Goal: Transaction & Acquisition: Purchase product/service

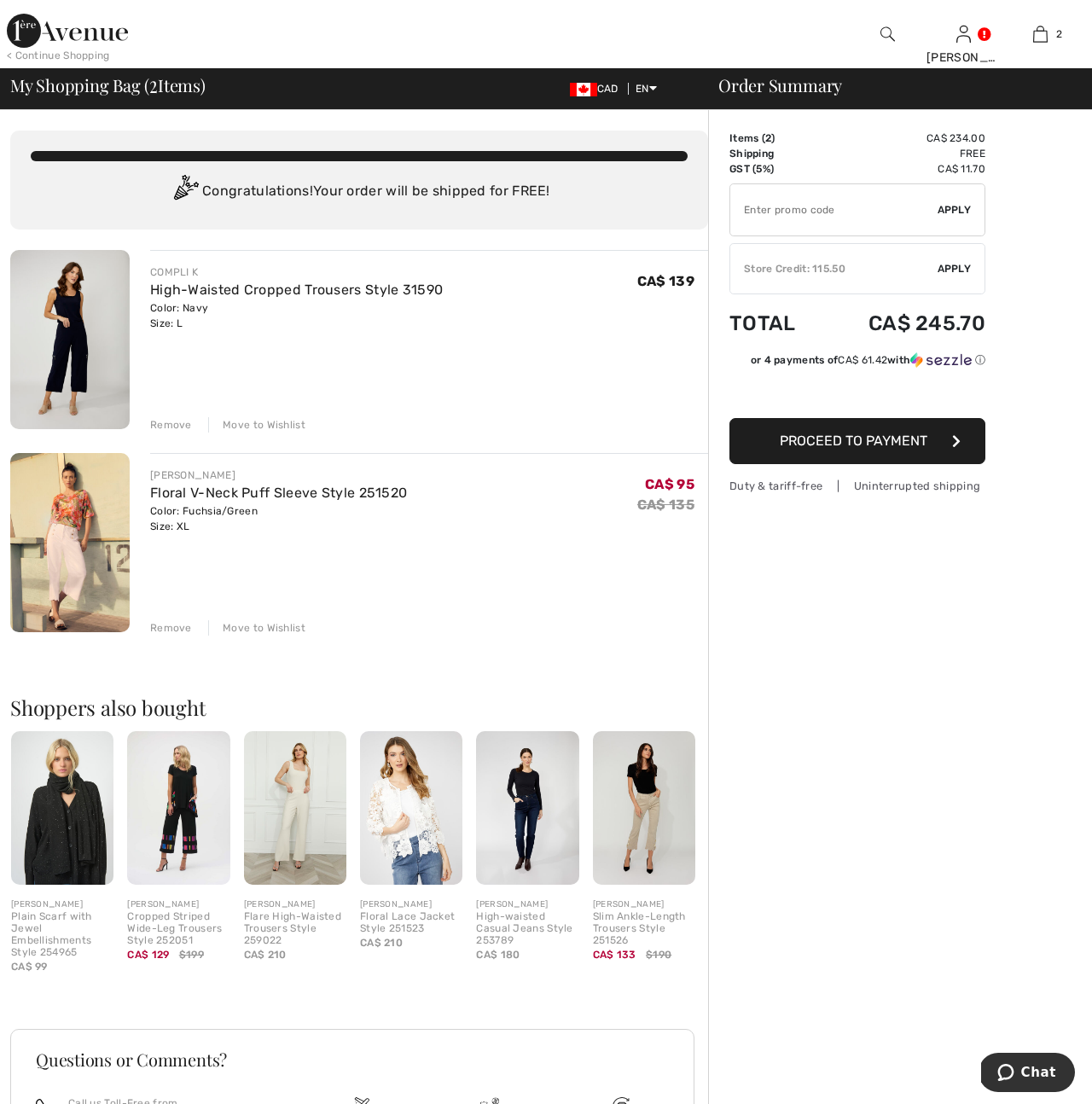
click at [959, 271] on span "Apply" at bounding box center [954, 269] width 34 height 16
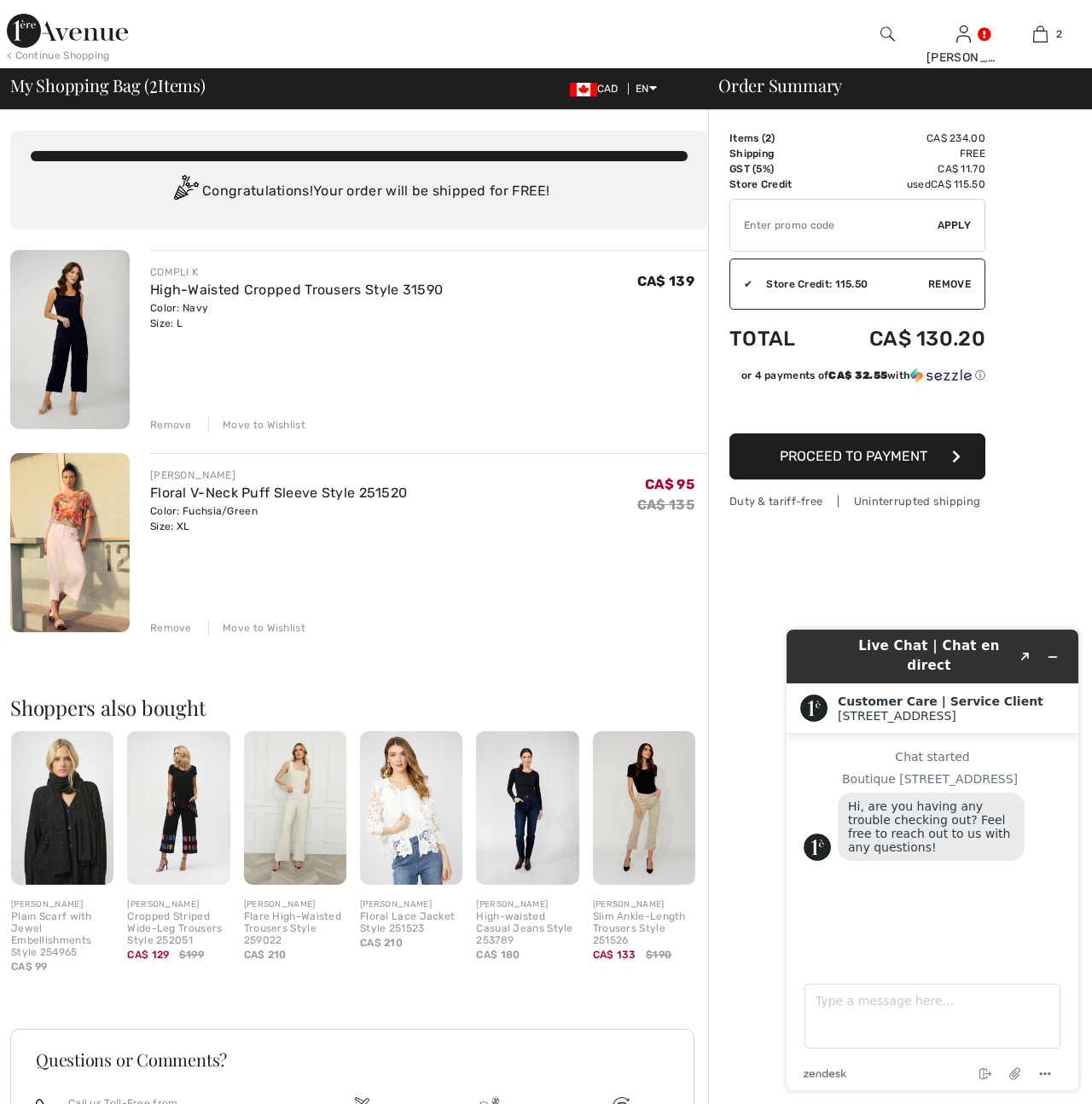
click at [844, 462] on span "Proceed to Payment" at bounding box center [853, 455] width 147 height 16
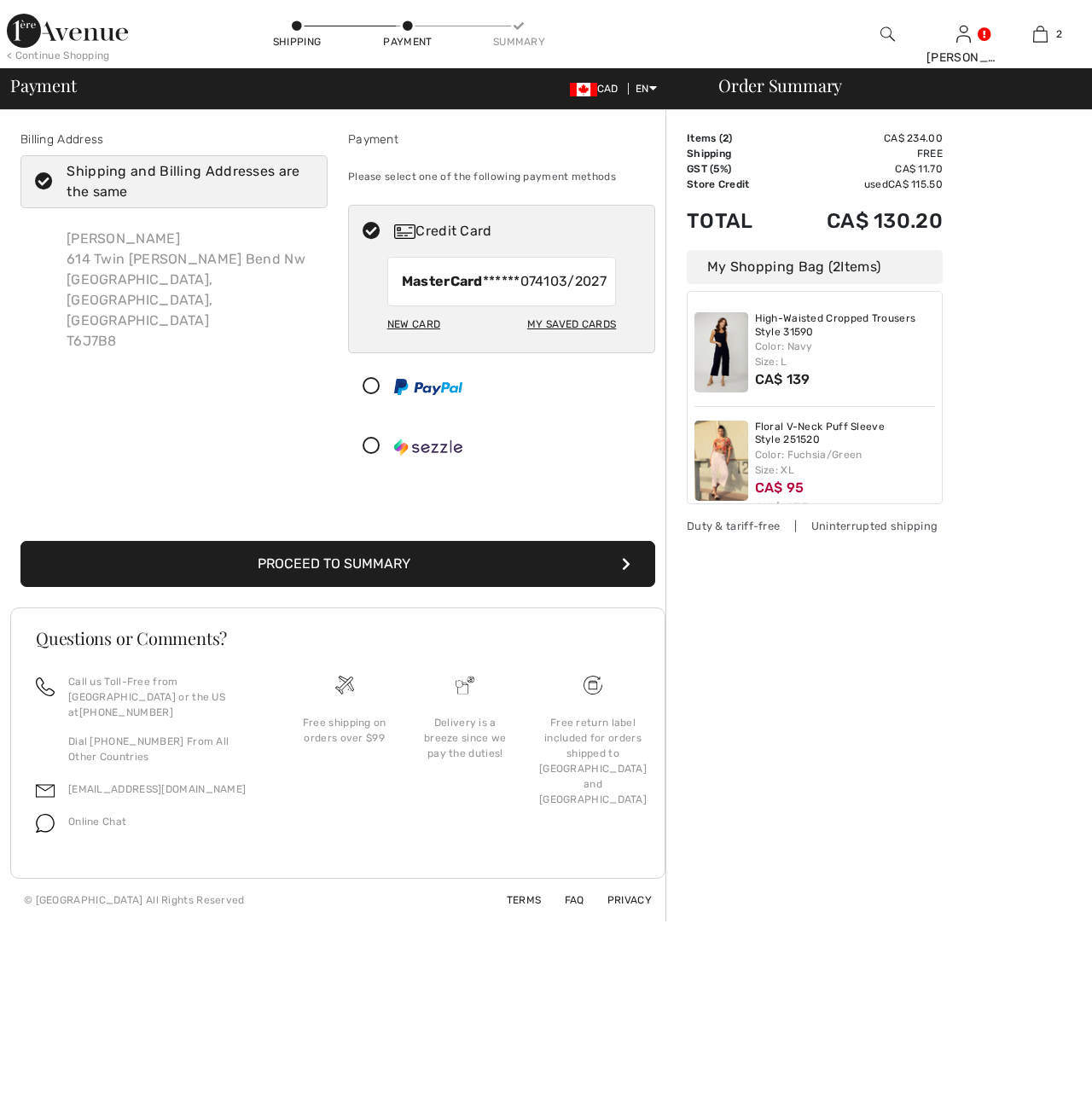
checkbox input "true"
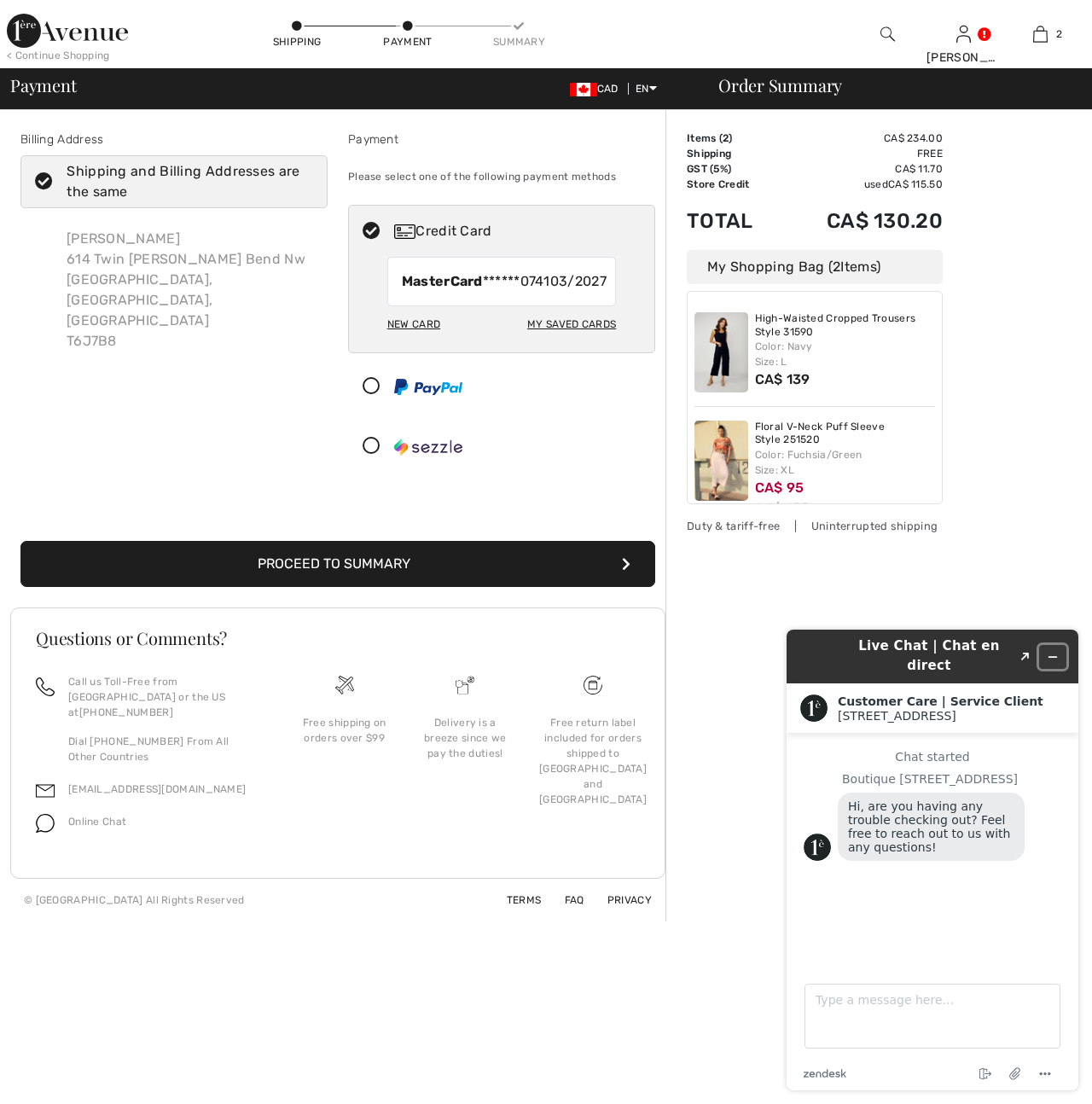
click at [1058, 651] on icon "Minimize widget" at bounding box center [1052, 656] width 12 height 12
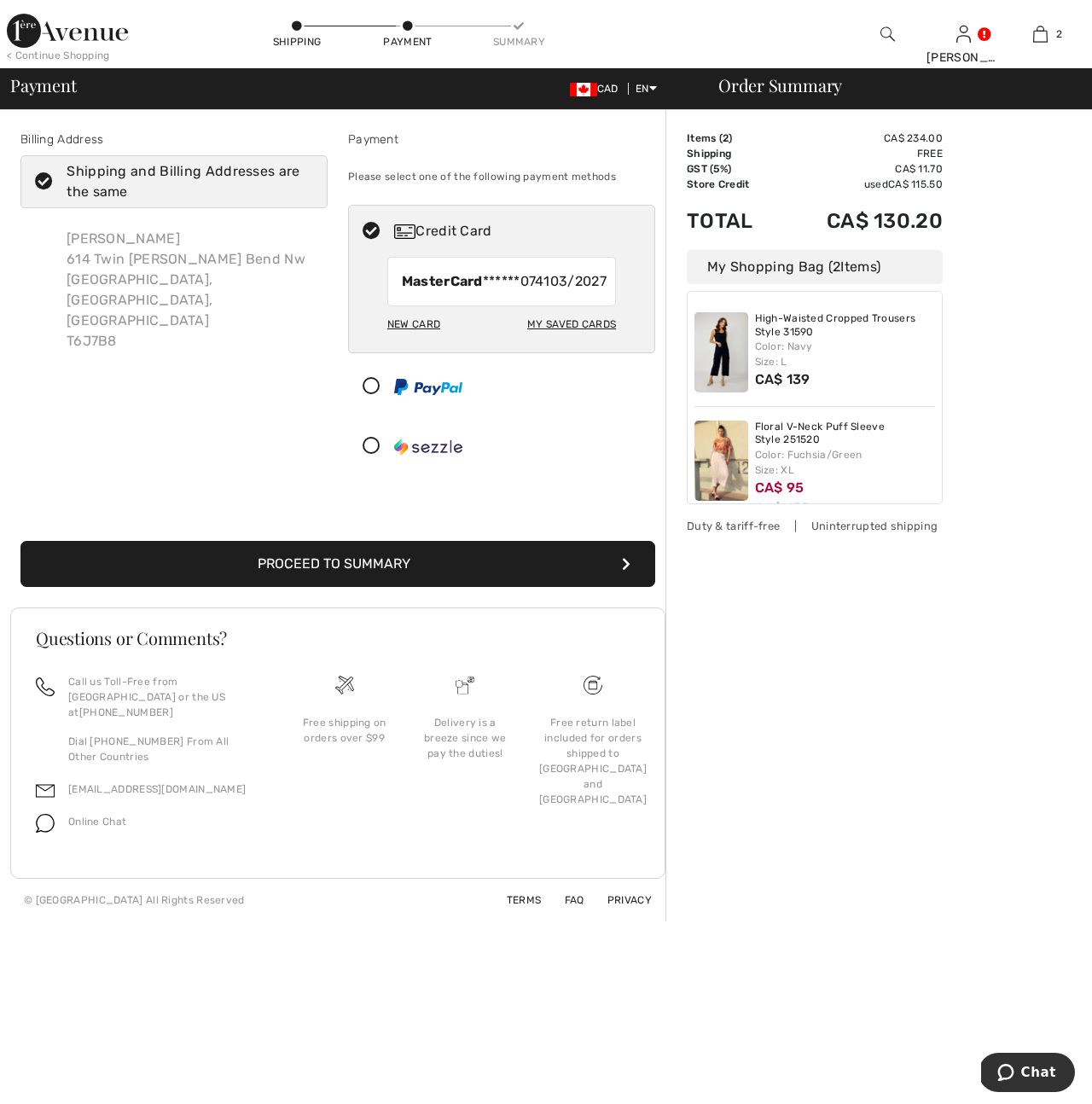
click at [623, 571] on icon "submit" at bounding box center [626, 564] width 8 height 14
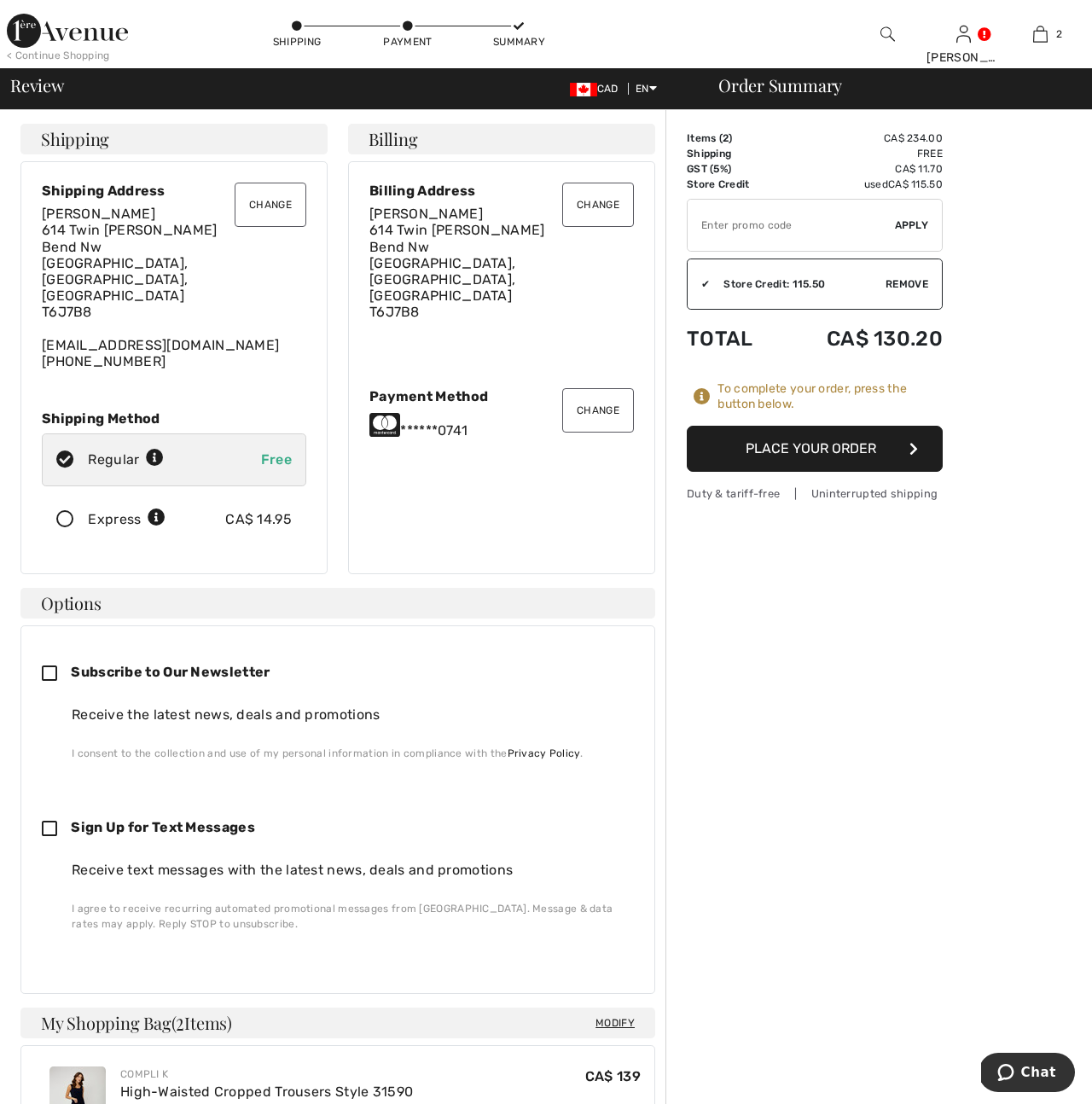
click at [278, 218] on button "Change" at bounding box center [270, 205] width 71 height 44
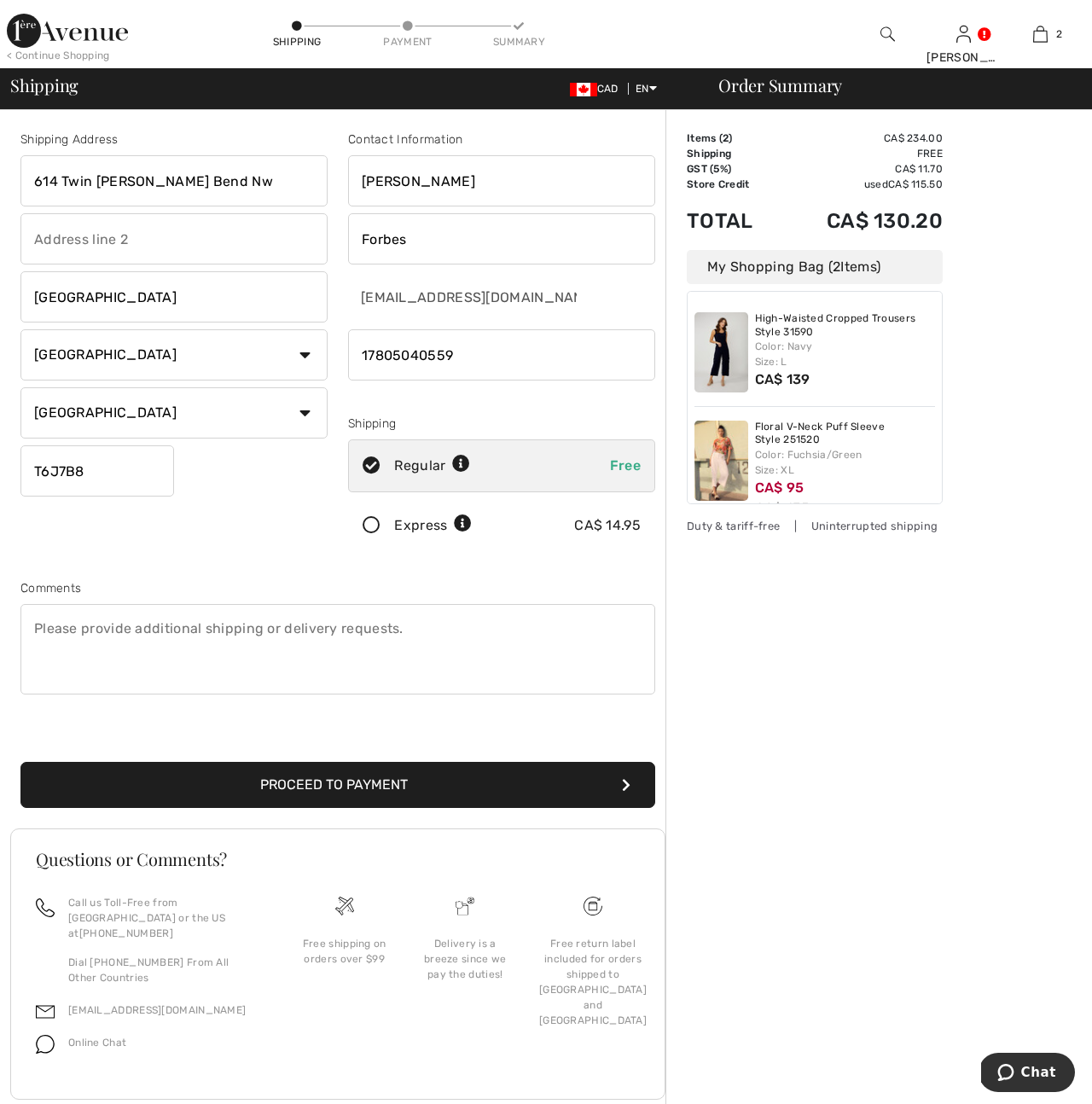
click at [210, 180] on input "614 Twin [PERSON_NAME] Bend Nw" at bounding box center [173, 181] width 307 height 51
type input "[STREET_ADDRESS][PERSON_NAME]"
click at [353, 786] on button "Proceed to Payment" at bounding box center [337, 785] width 635 height 46
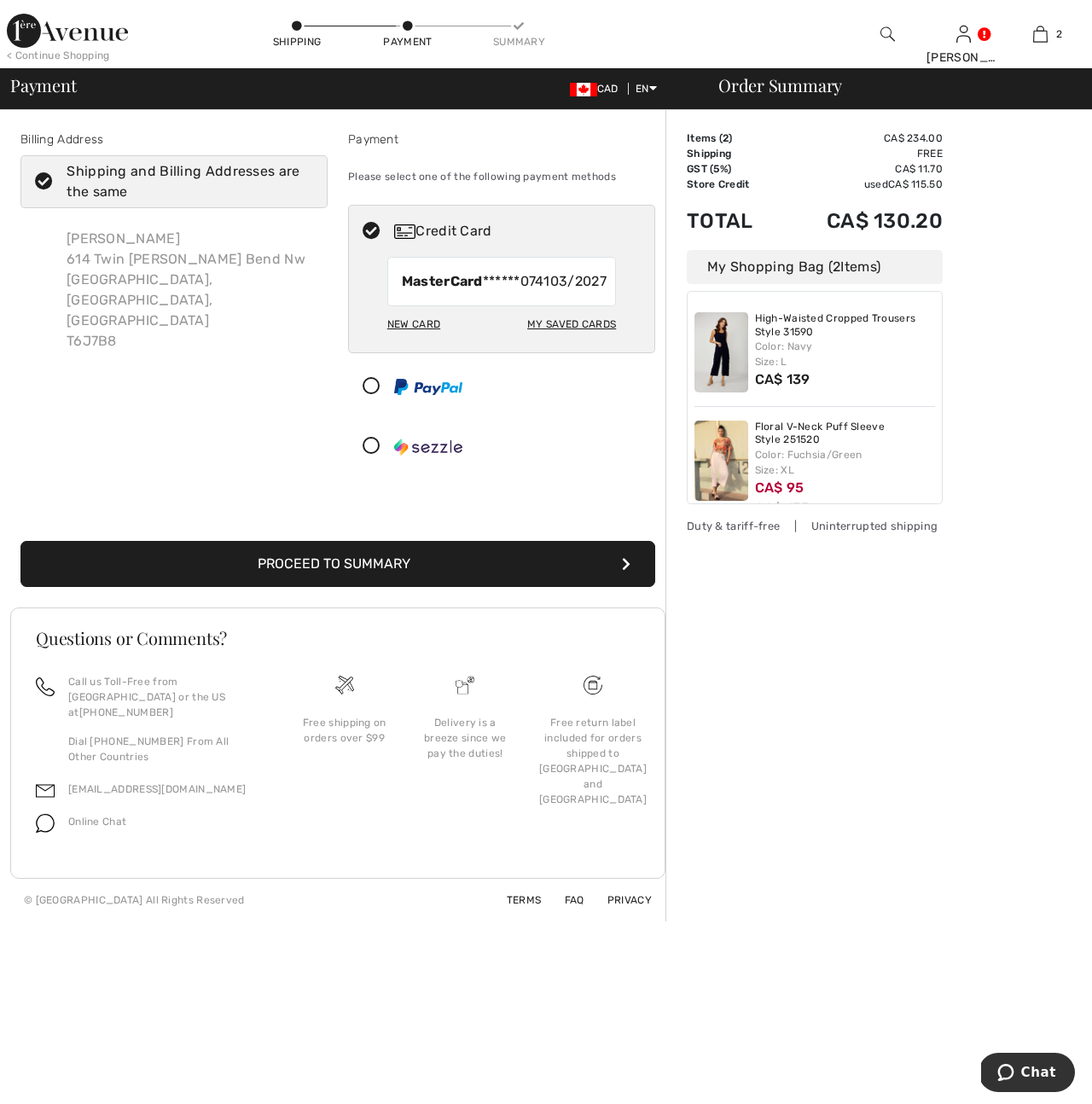
click at [619, 583] on button "Proceed to Summary" at bounding box center [337, 564] width 635 height 46
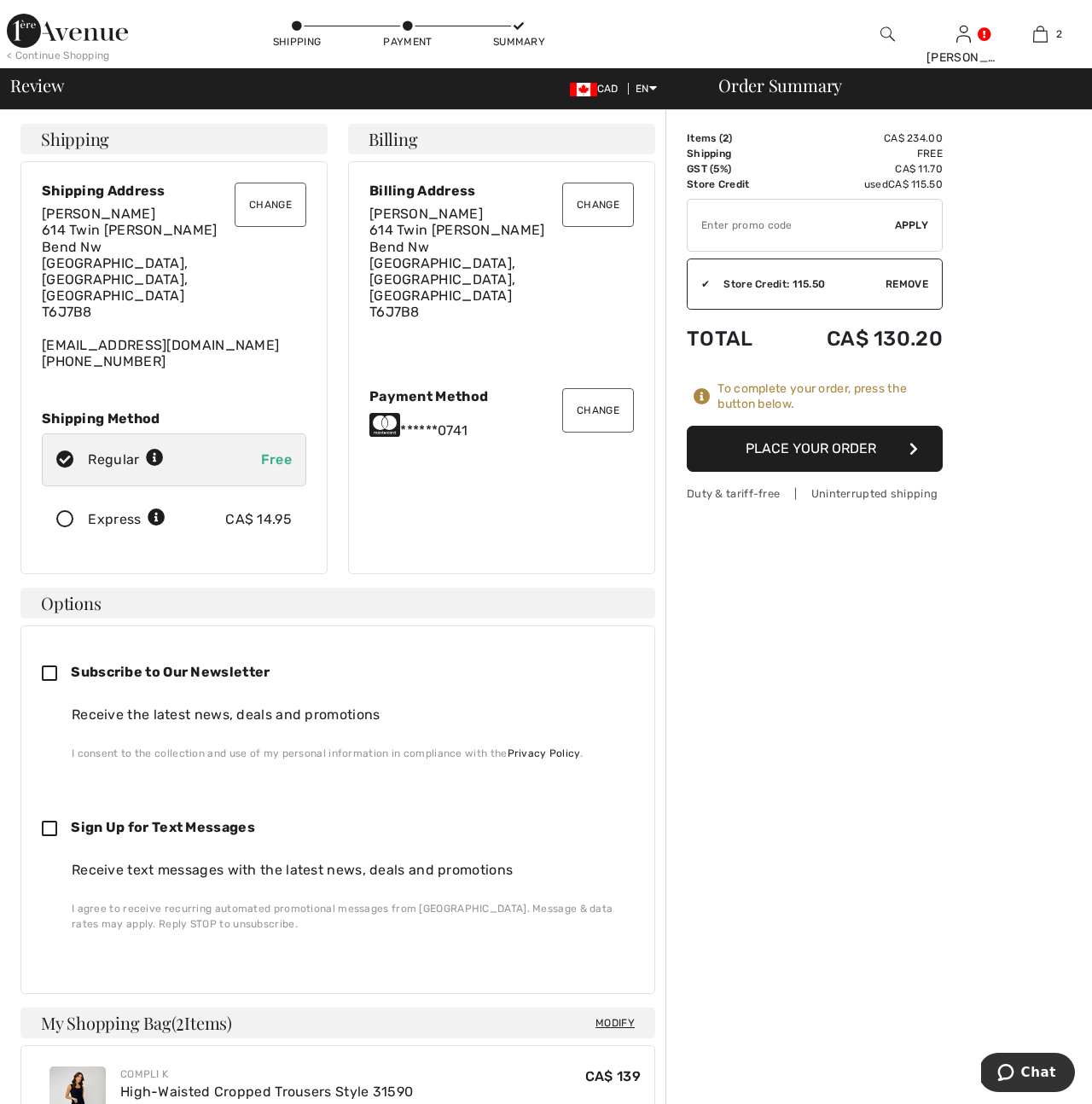
click at [811, 452] on button "Place Your Order" at bounding box center [815, 449] width 256 height 46
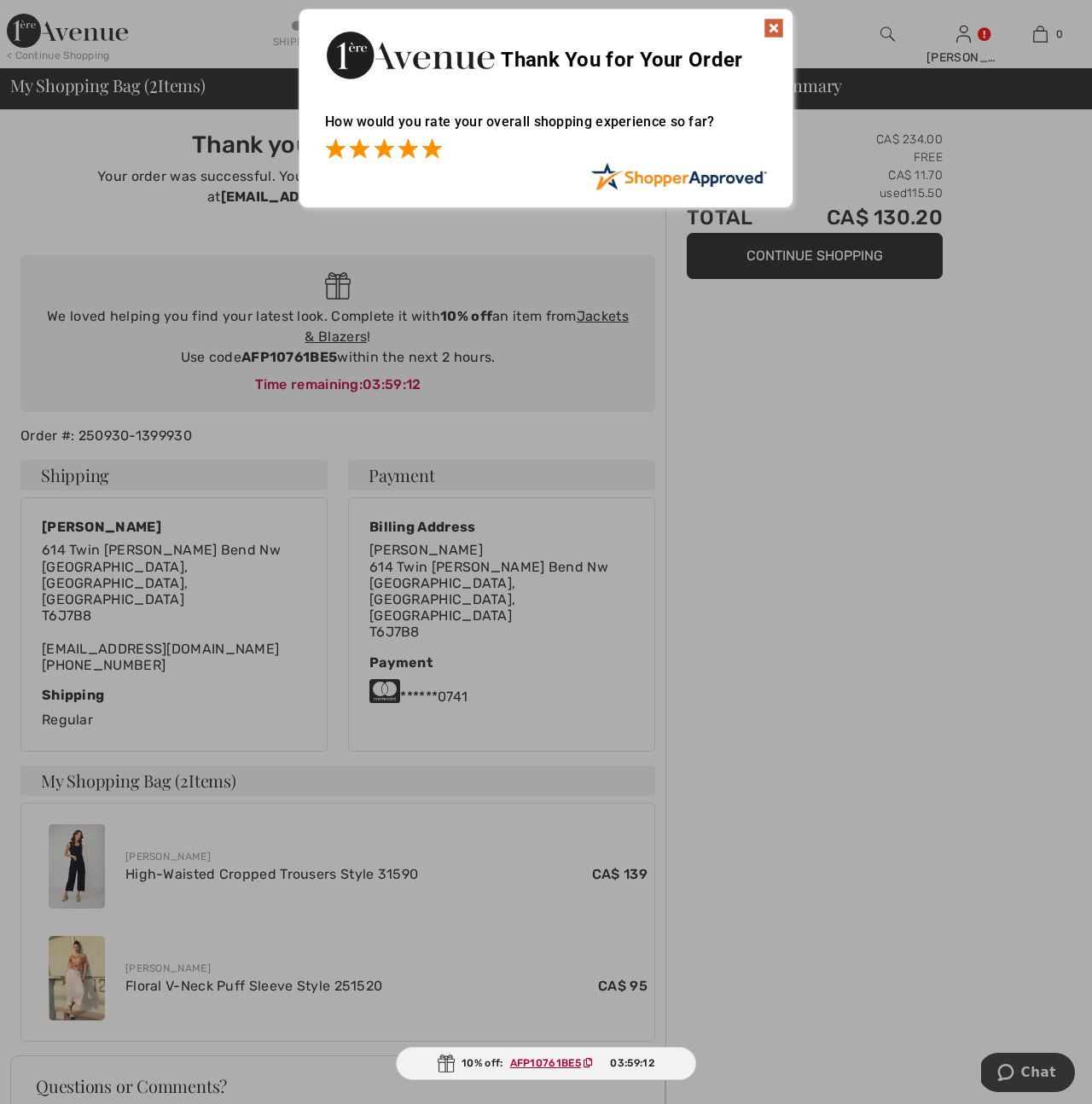
click at [441, 153] on span at bounding box center [432, 148] width 20 height 20
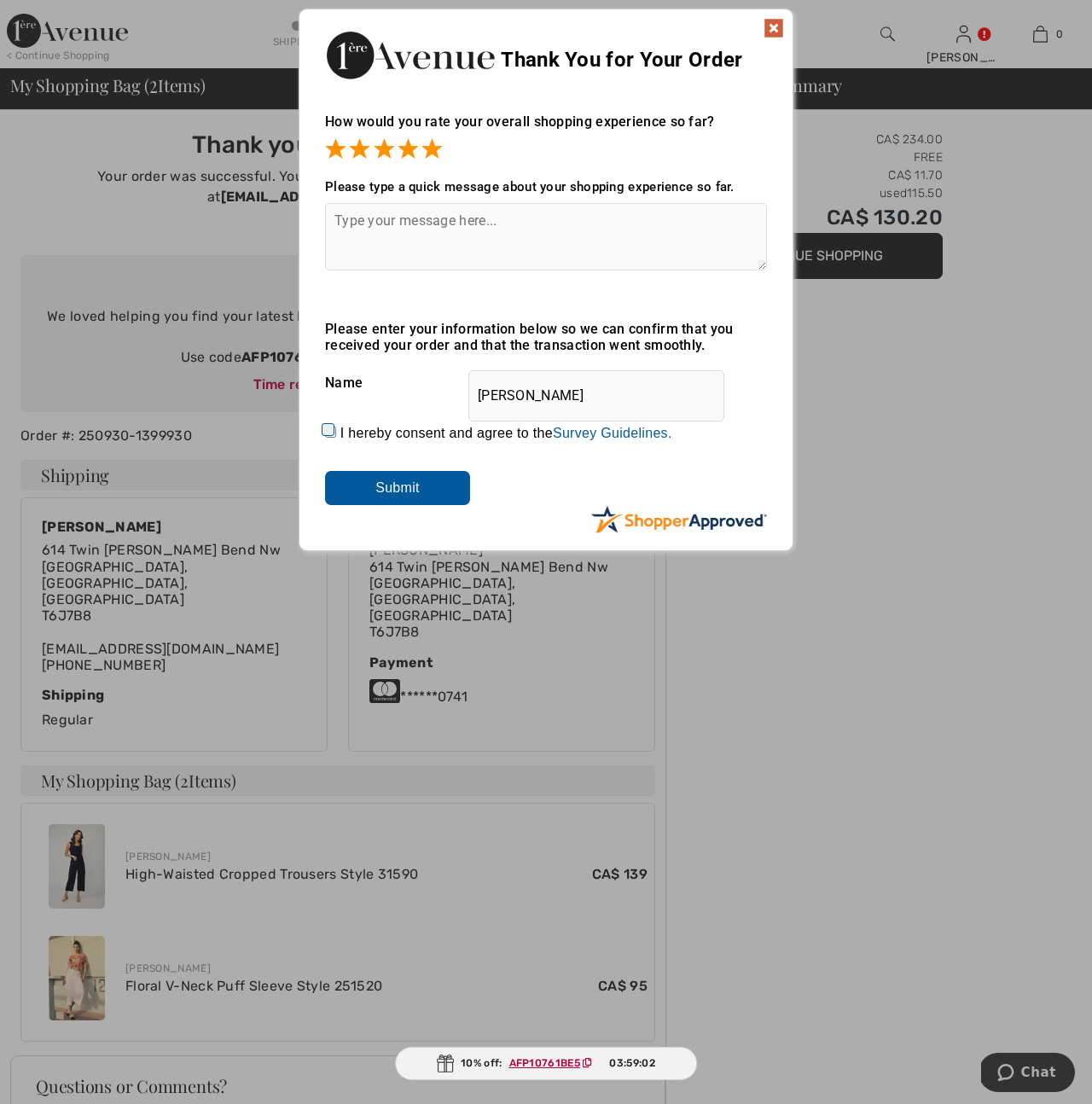
click at [771, 32] on img at bounding box center [774, 28] width 20 height 20
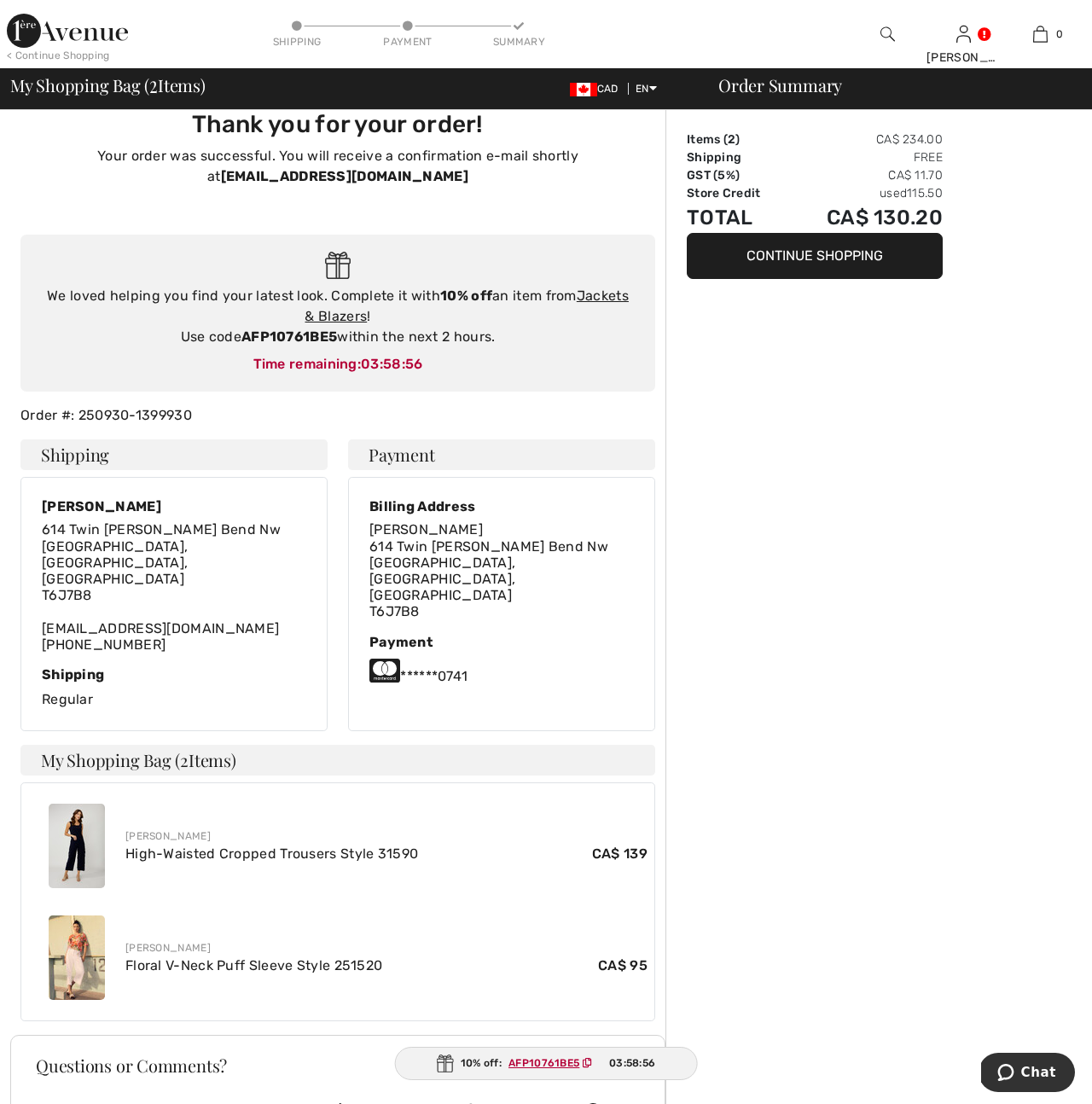
scroll to position [17, 0]
